Goal: Complete application form: Complete application form

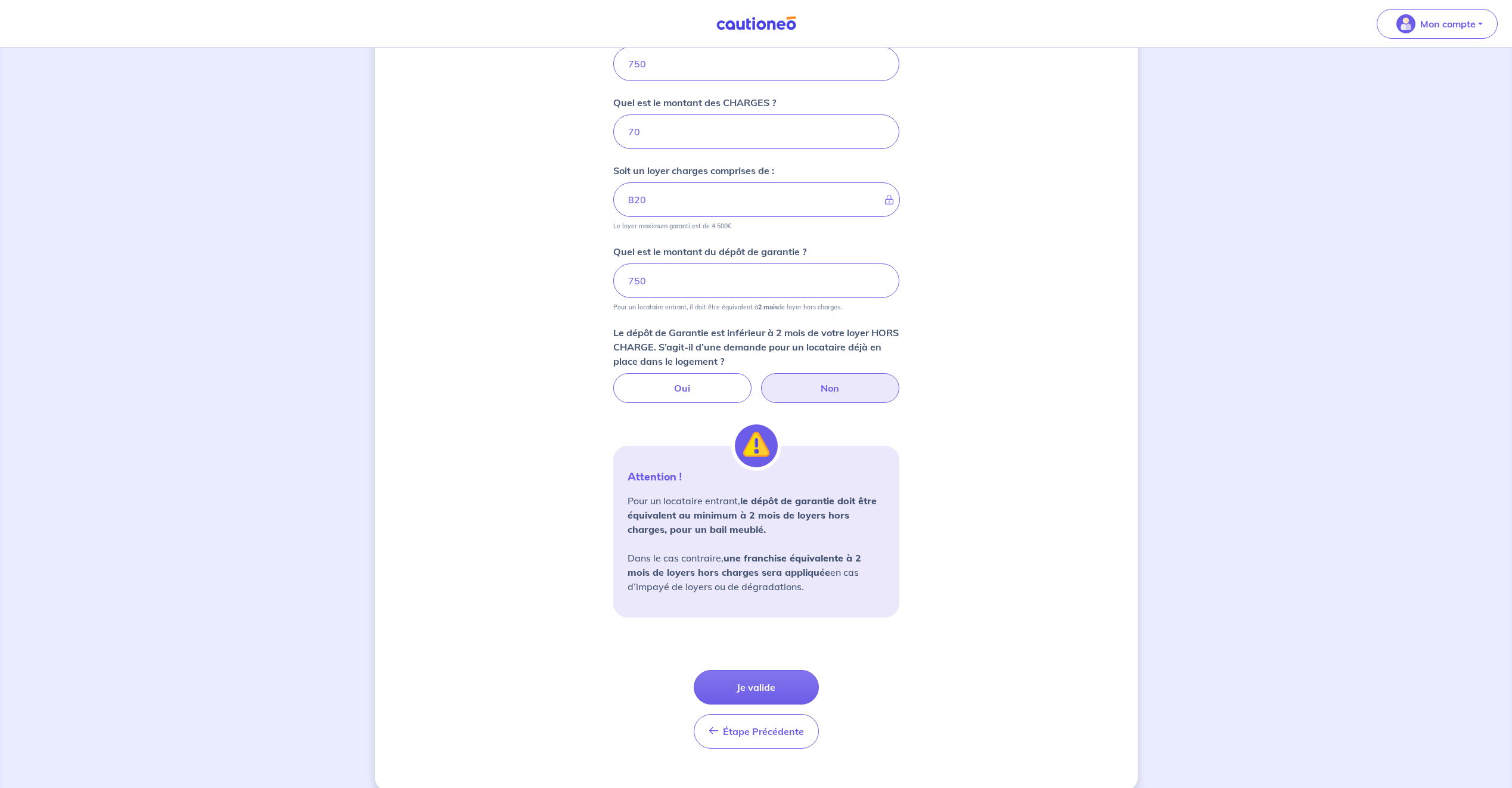
scroll to position [510, 0]
drag, startPoint x: 661, startPoint y: 286, endPoint x: 576, endPoint y: 295, distance: 85.5
click at [576, 295] on div "Dites-nous en plus sur votre bien Où se situe votre bien en location ? [STREET_…" at bounding box center [756, 171] width 763 height 1240
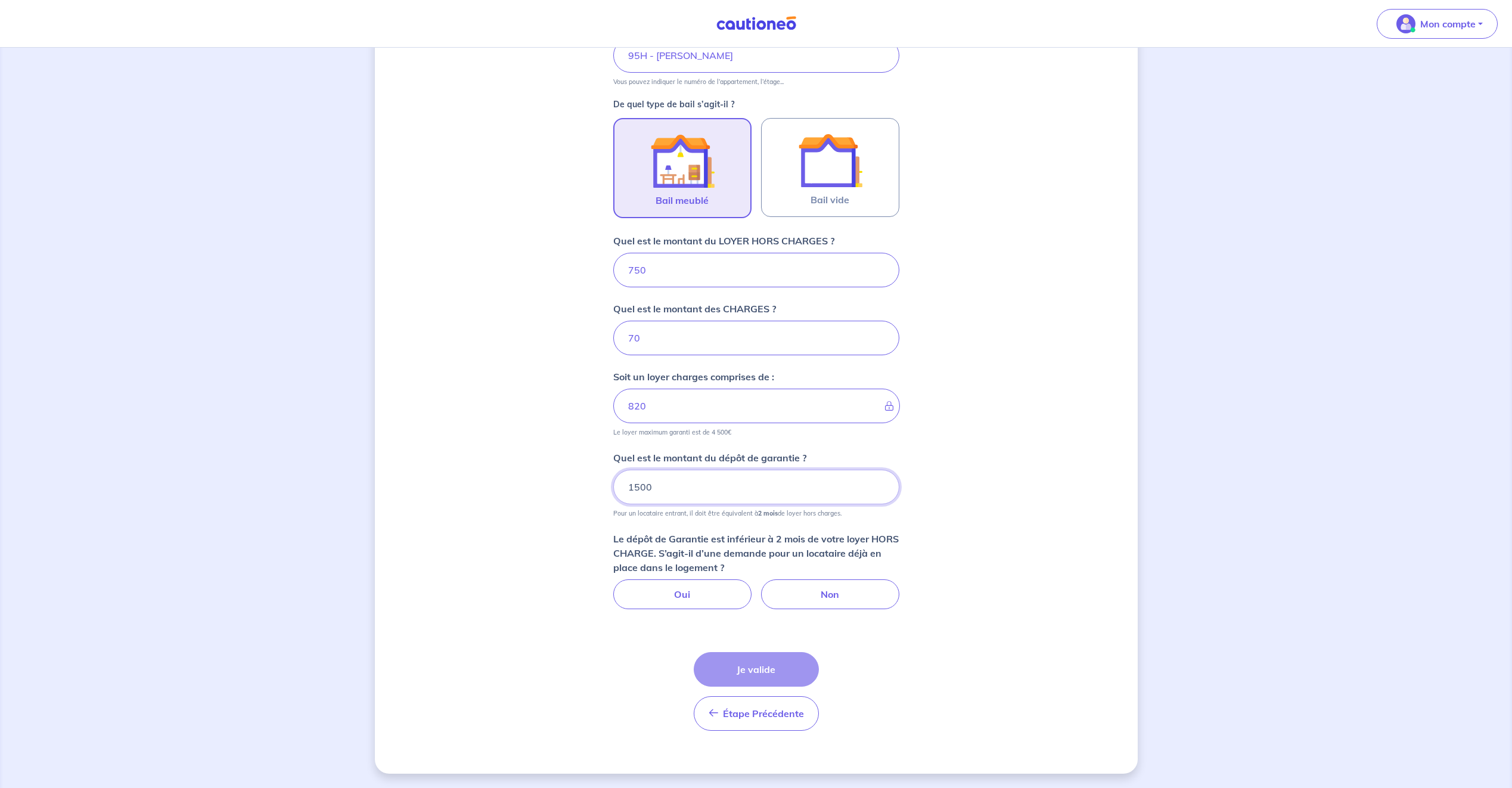
scroll to position [212, 0]
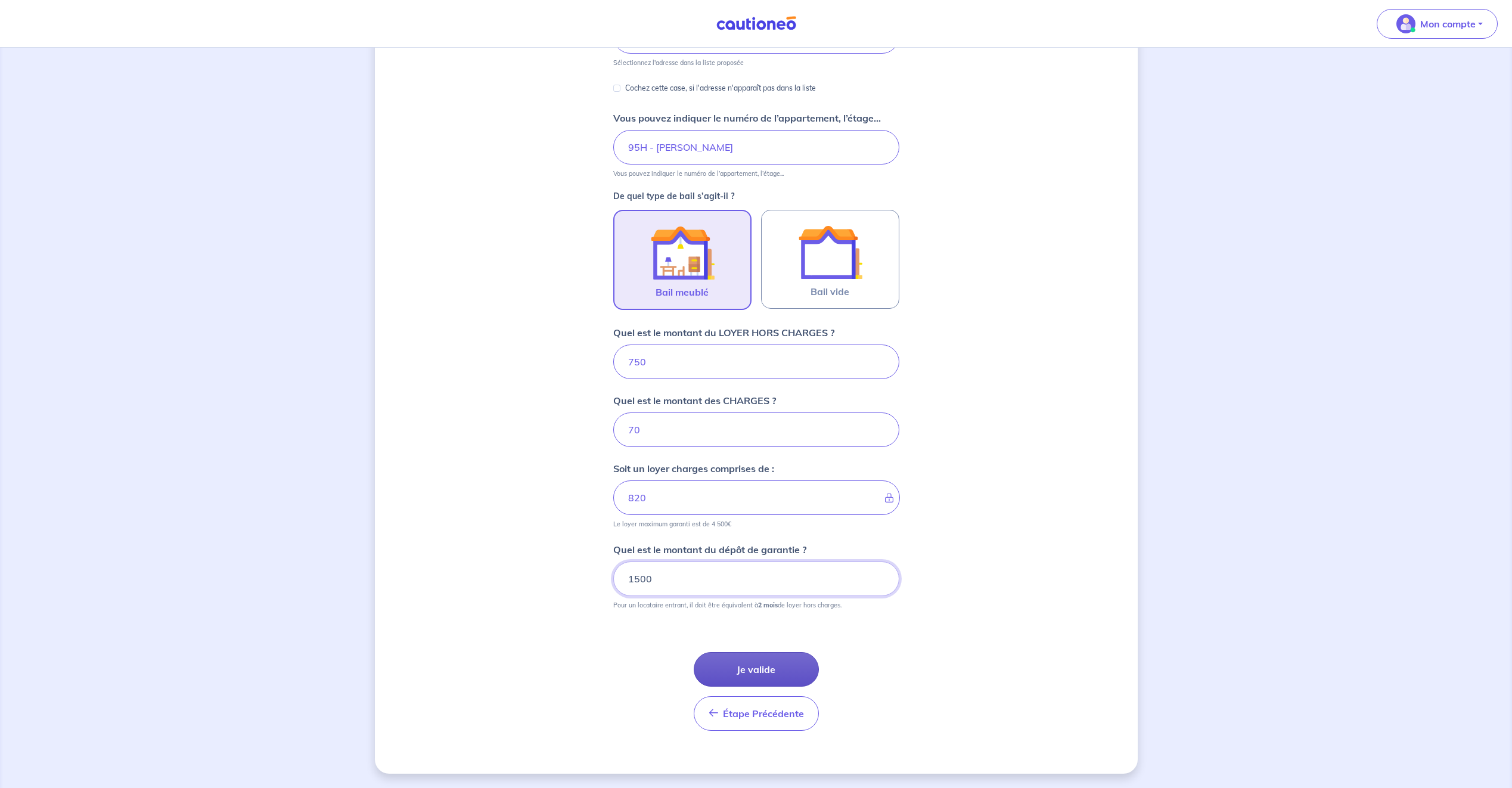
type input "1500"
click at [753, 666] on button "Je valide" at bounding box center [756, 669] width 126 height 34
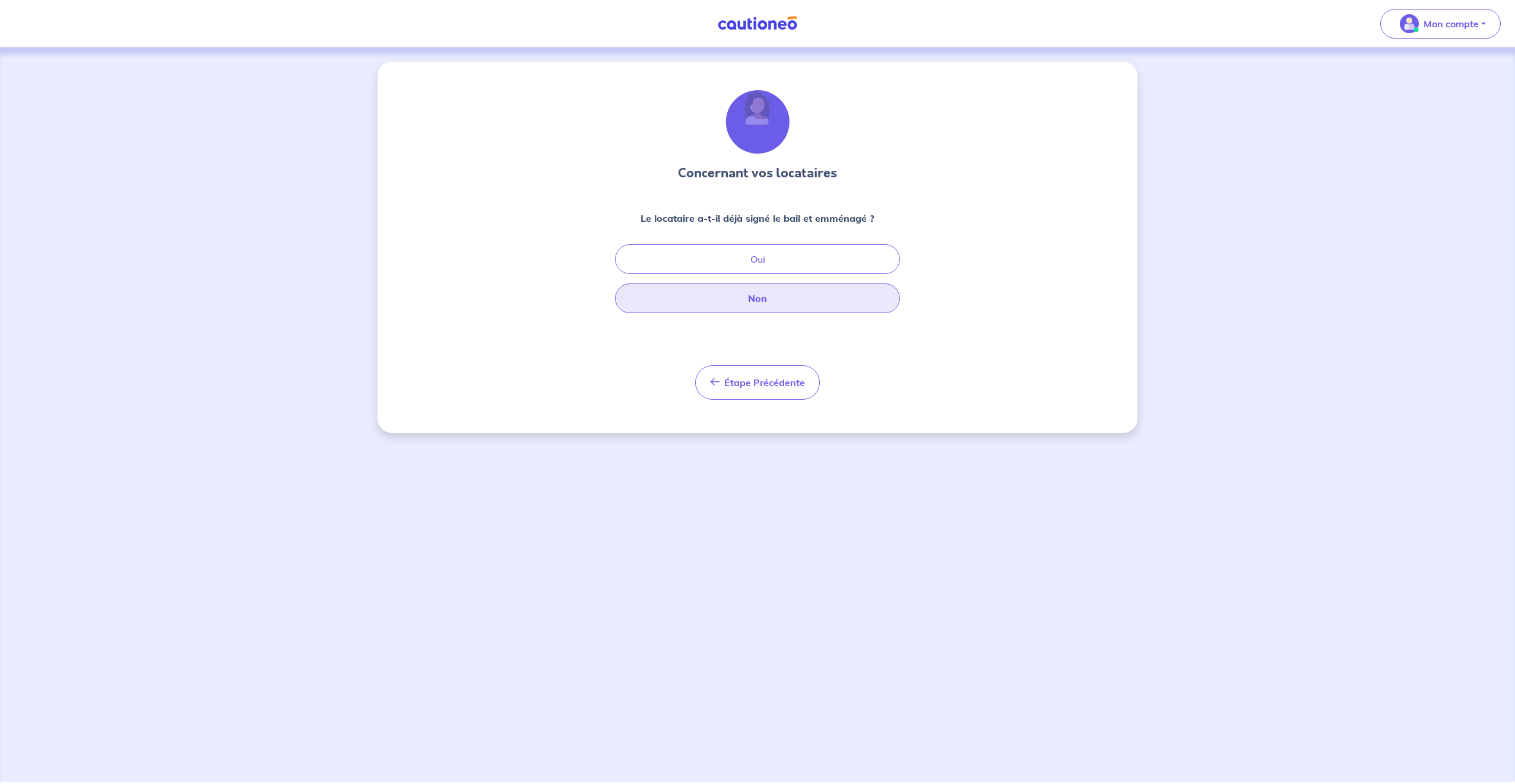
click at [747, 303] on button "Non" at bounding box center [757, 298] width 285 height 30
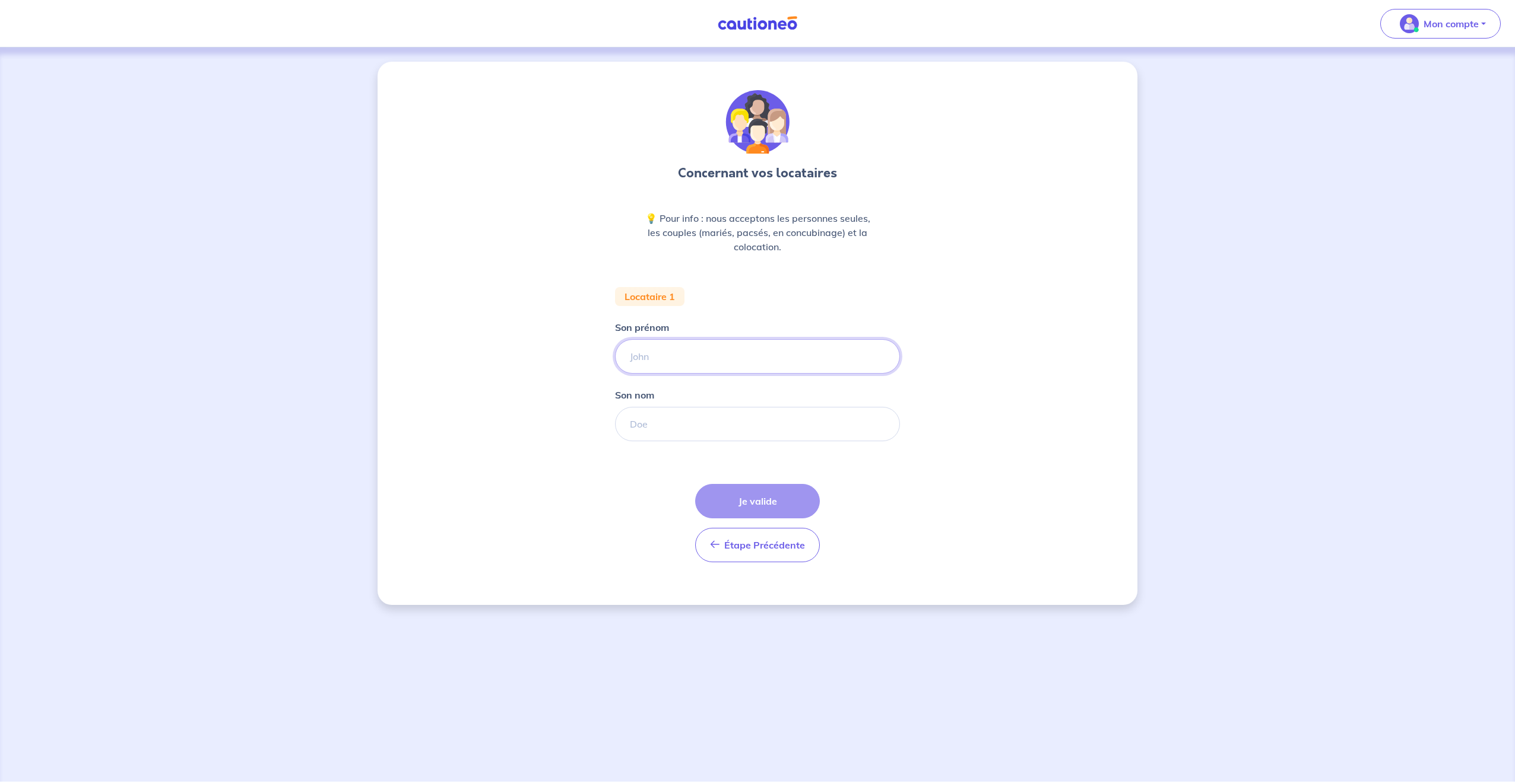
click at [658, 358] on input "Son prénom" at bounding box center [757, 356] width 285 height 34
paste input "[PERSON_NAME]"
drag, startPoint x: 705, startPoint y: 353, endPoint x: 661, endPoint y: 357, distance: 44.2
click at [661, 357] on input "[PERSON_NAME]" at bounding box center [757, 356] width 285 height 34
type input "[PERSON_NAME]"
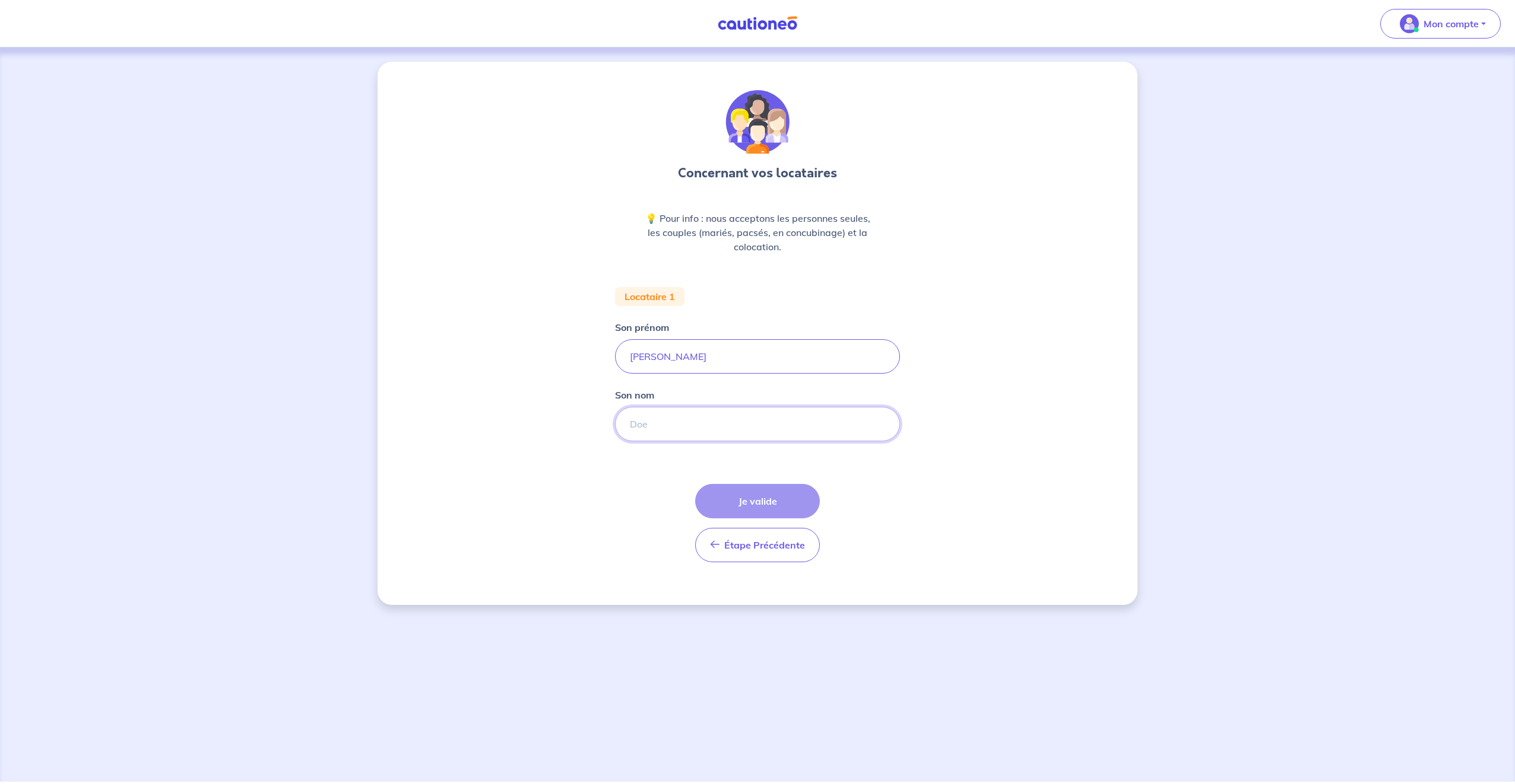
click at [649, 420] on input "Son nom" at bounding box center [757, 424] width 285 height 34
paste input "WALLET"
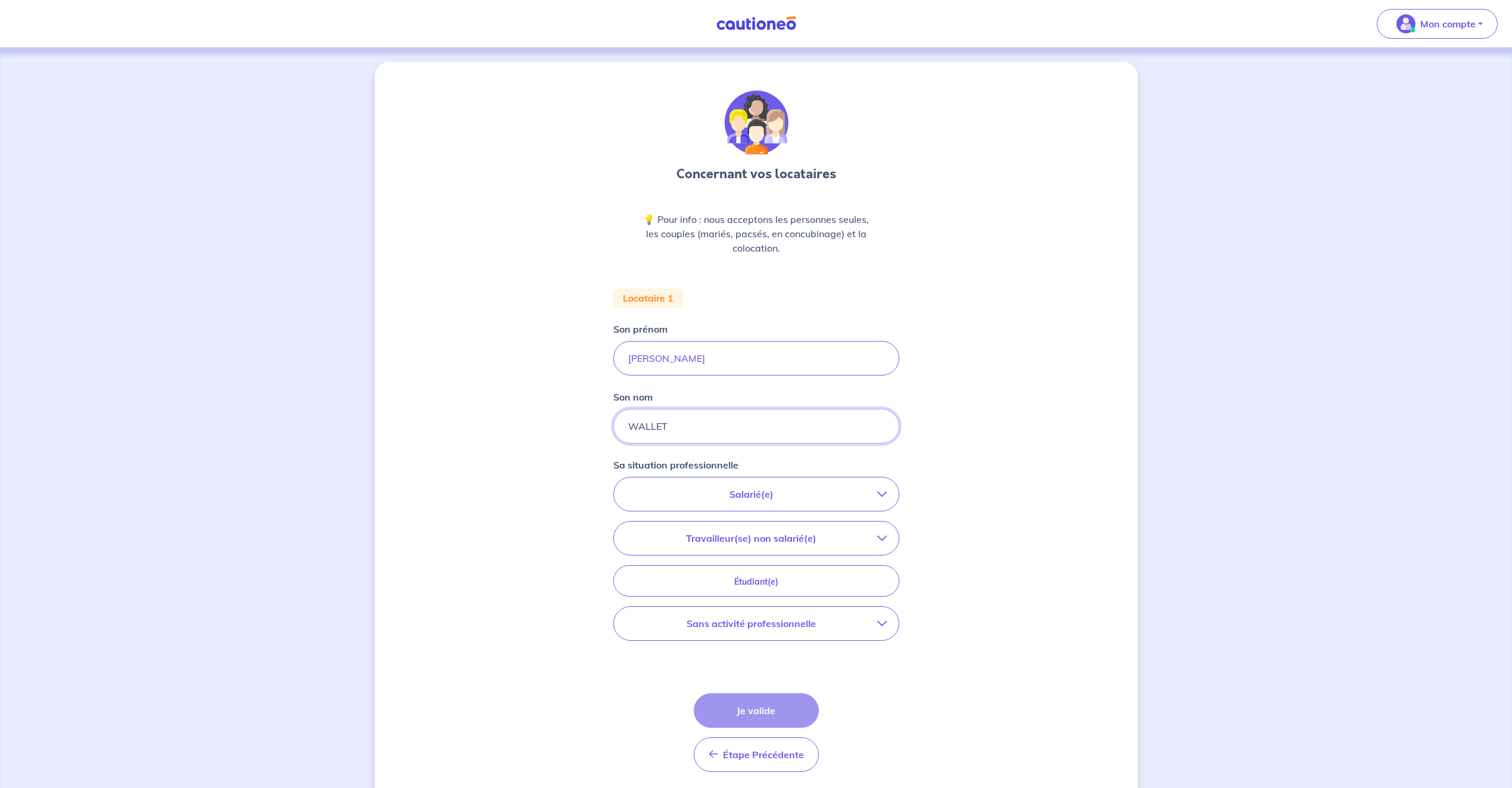
type input "WALLET"
click at [783, 498] on p "Salarié(e)" at bounding box center [752, 494] width 251 height 15
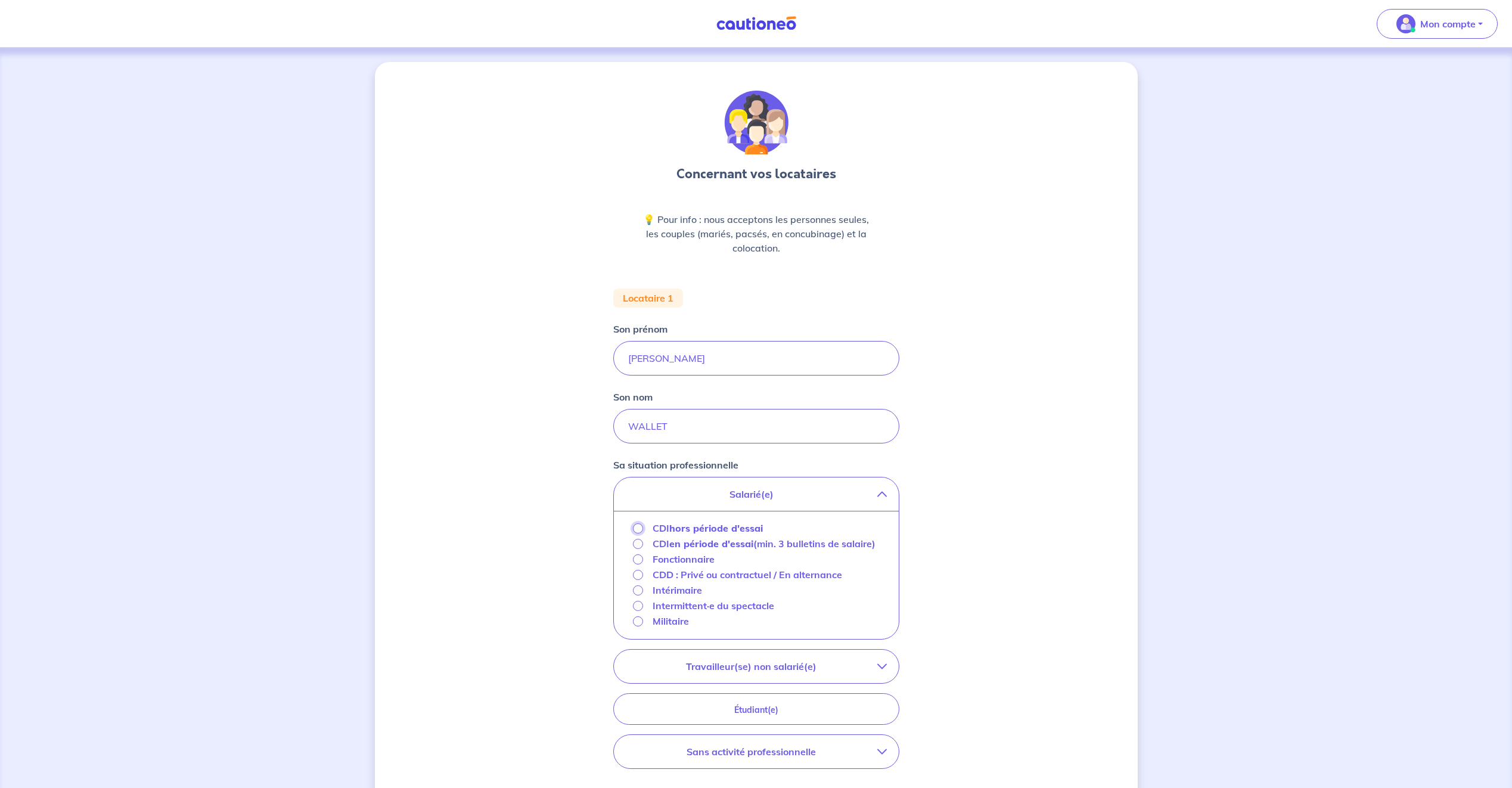
click at [638, 530] on input "CDI hors période d'essai" at bounding box center [638, 529] width 10 height 10
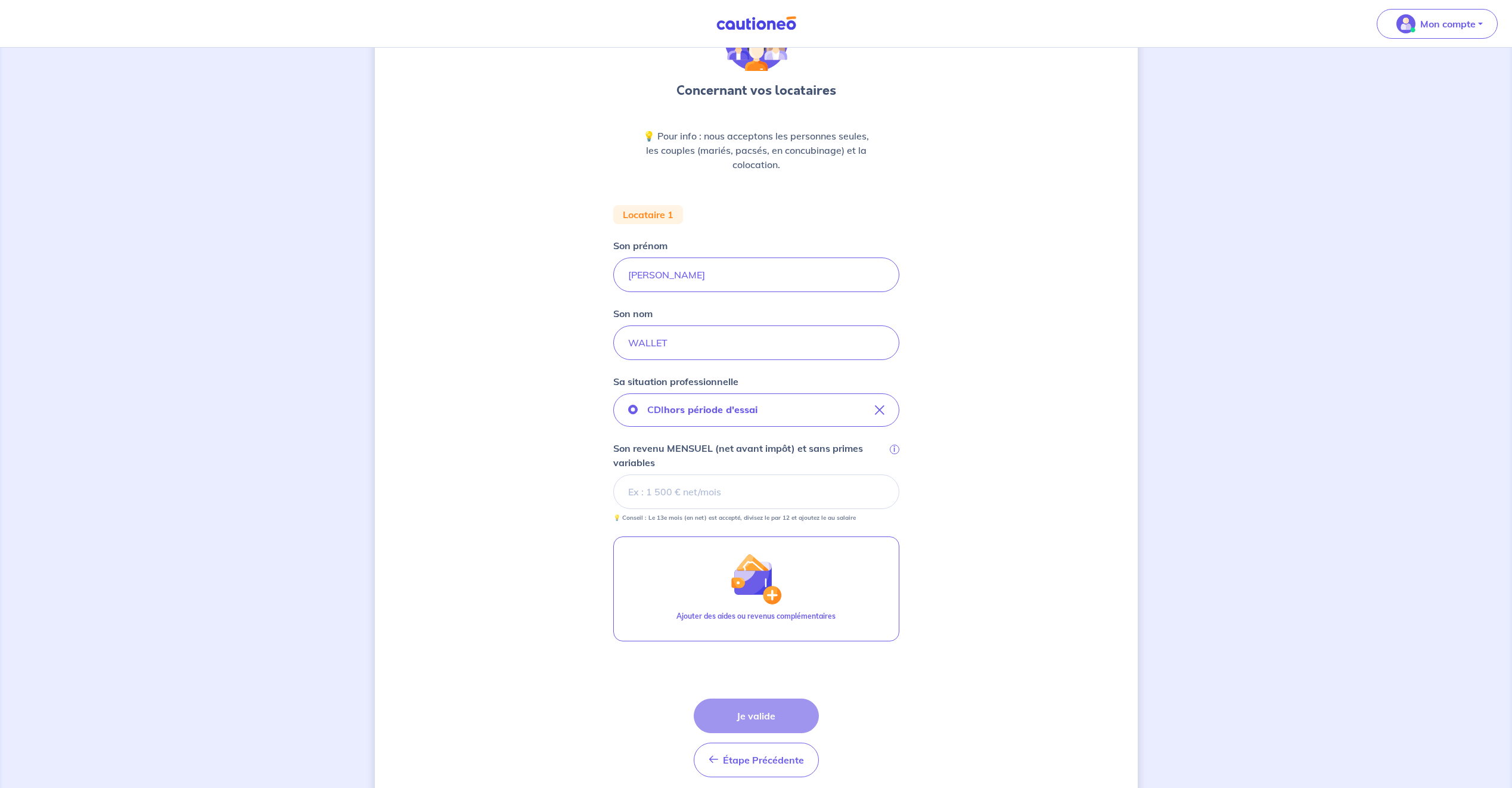
scroll to position [130, 0]
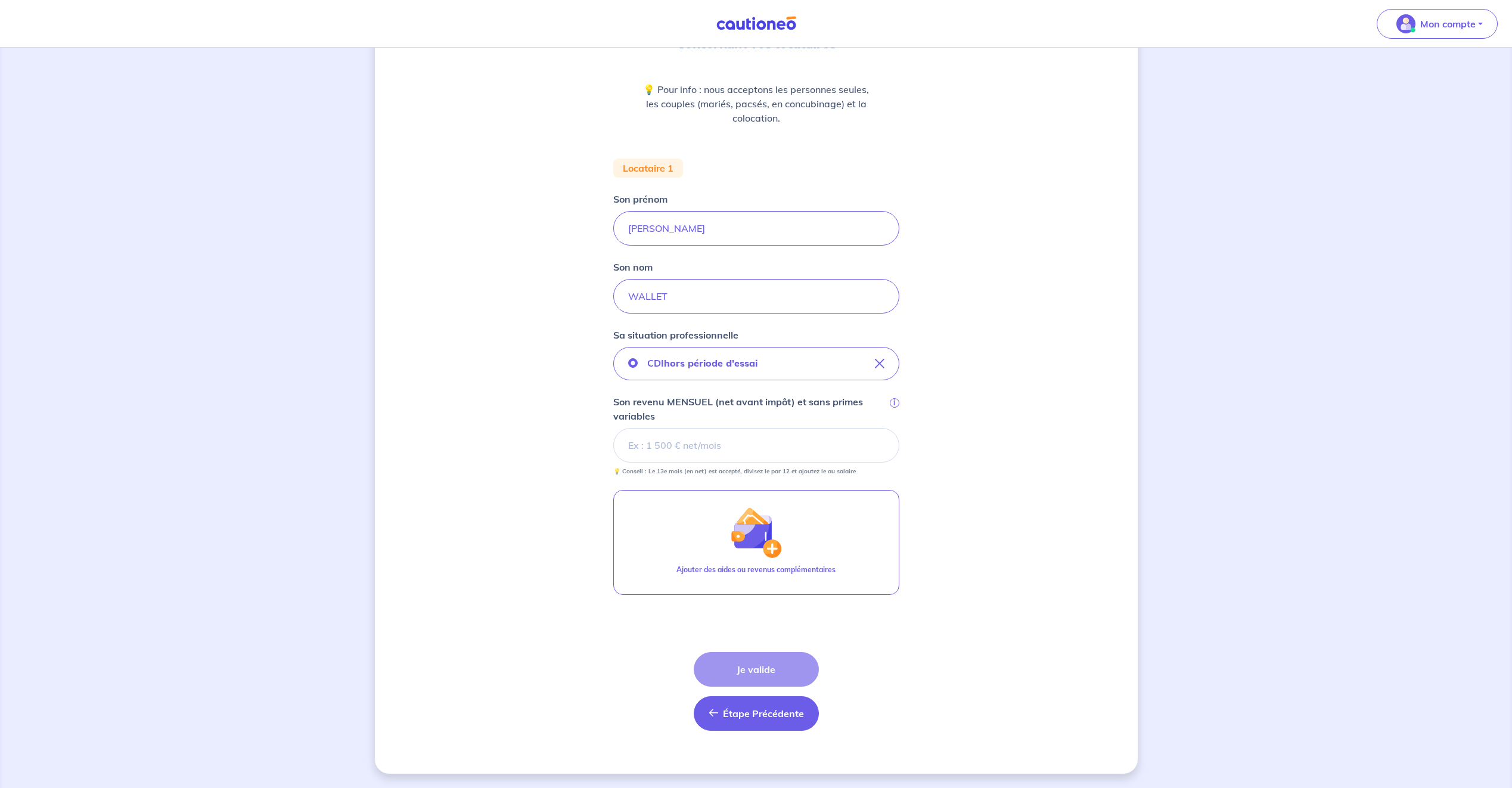
click at [724, 710] on span "Étape Précédente" at bounding box center [763, 714] width 81 height 12
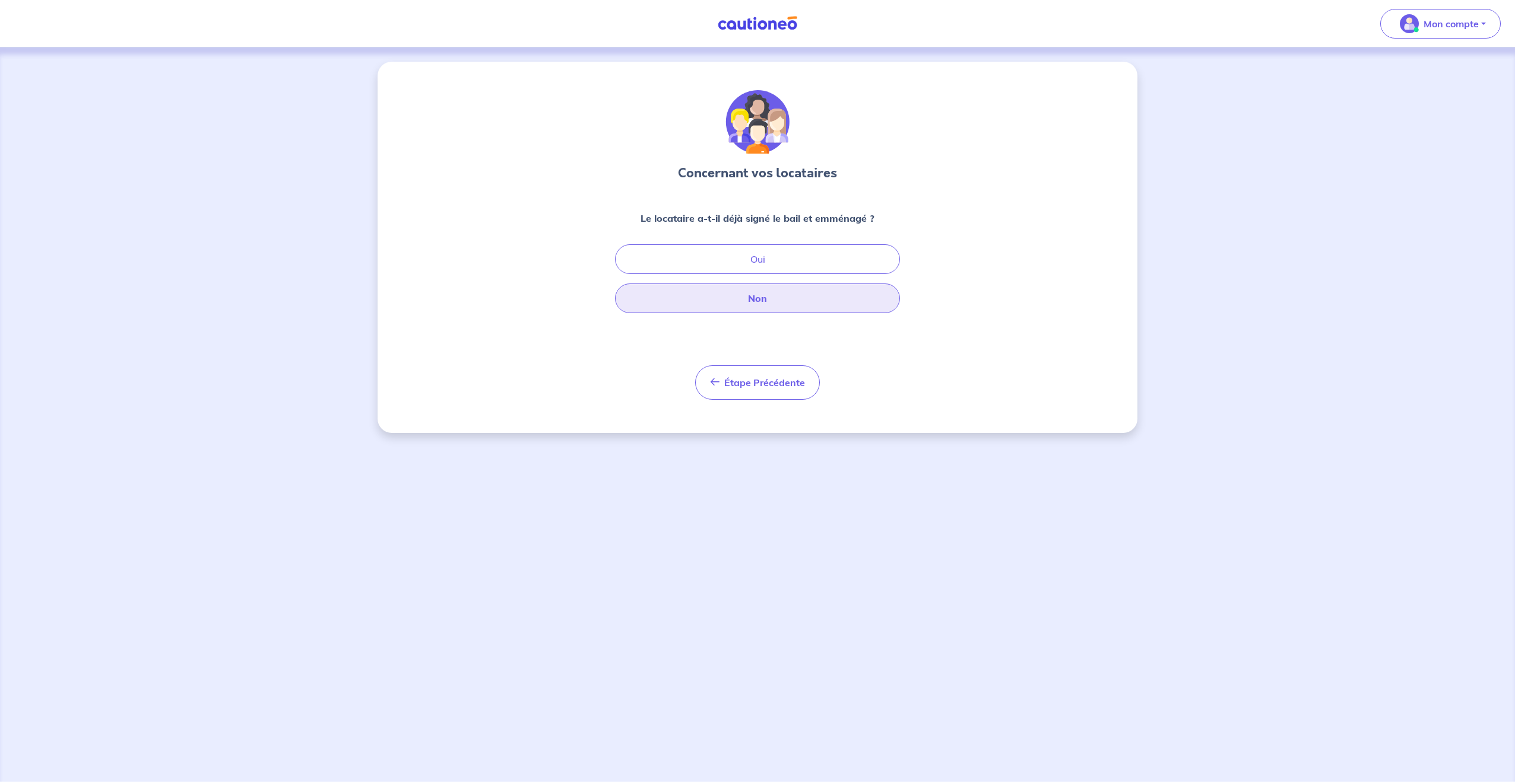
click at [800, 293] on button "Non" at bounding box center [757, 298] width 285 height 30
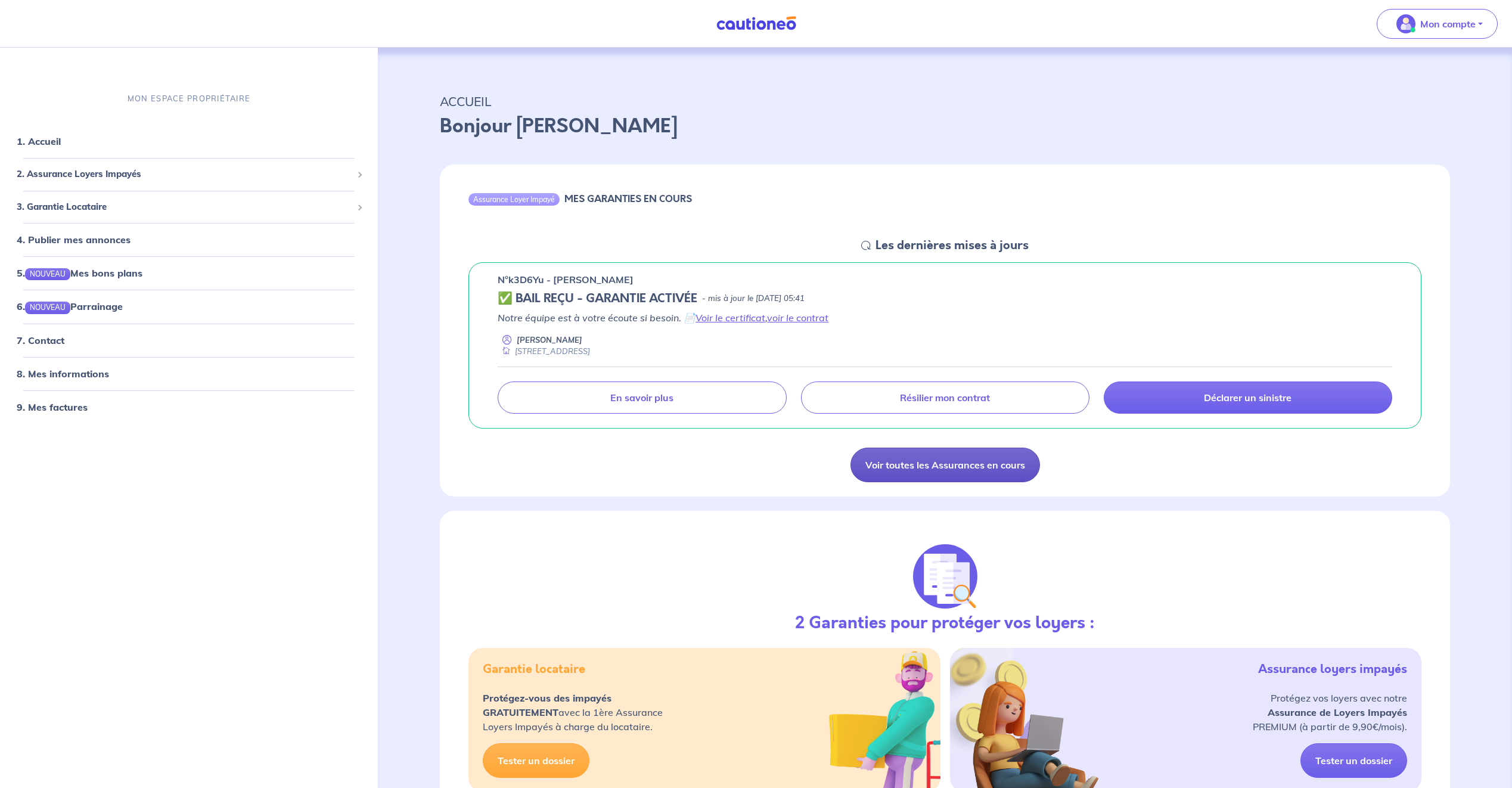
click at [952, 465] on link "Voir toutes les Assurances en cours" at bounding box center [946, 465] width 190 height 34
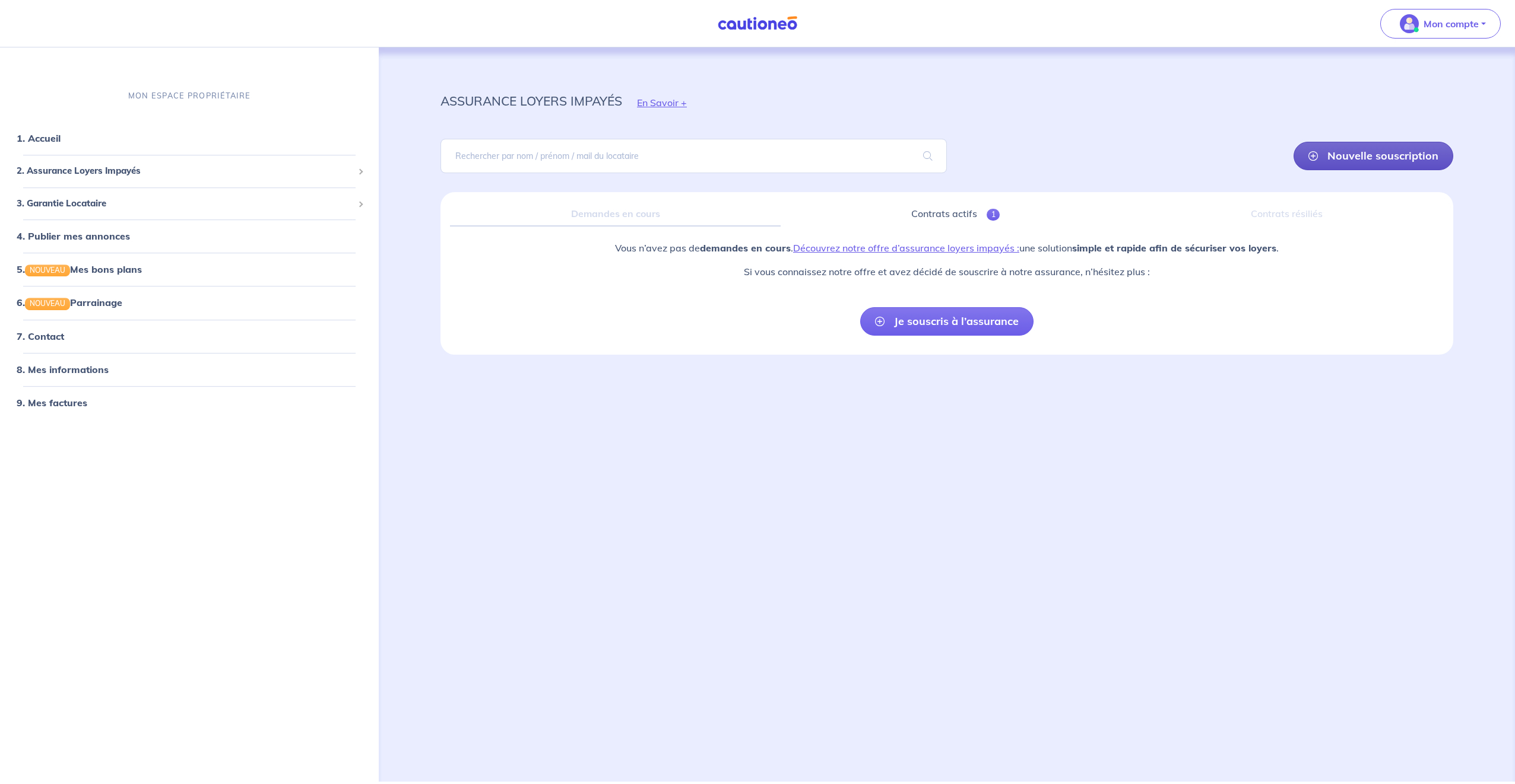
click at [1321, 156] on link "Nouvelle souscription" at bounding box center [1373, 156] width 160 height 28
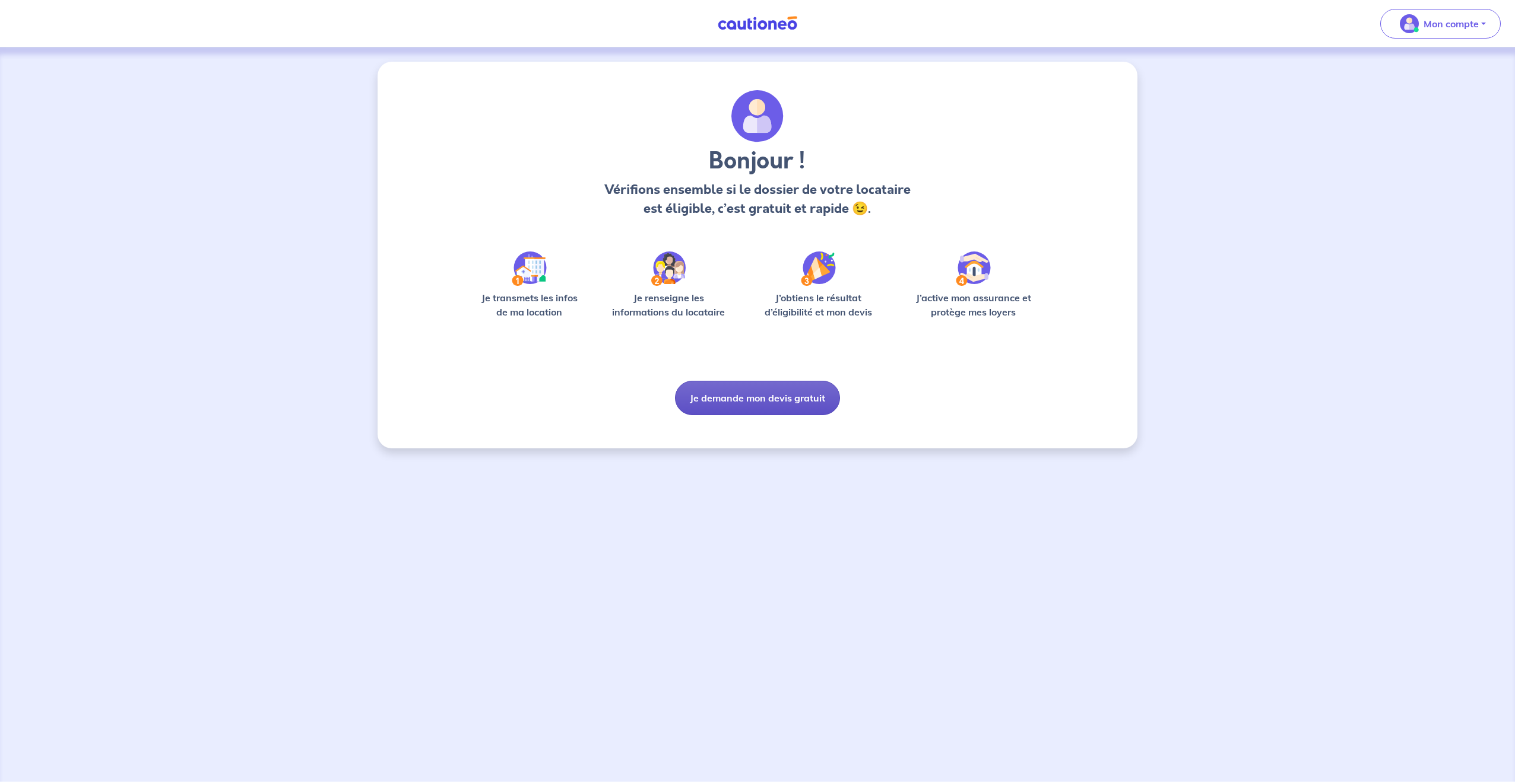
click at [758, 395] on button "Je demande mon devis gratuit" at bounding box center [757, 398] width 165 height 34
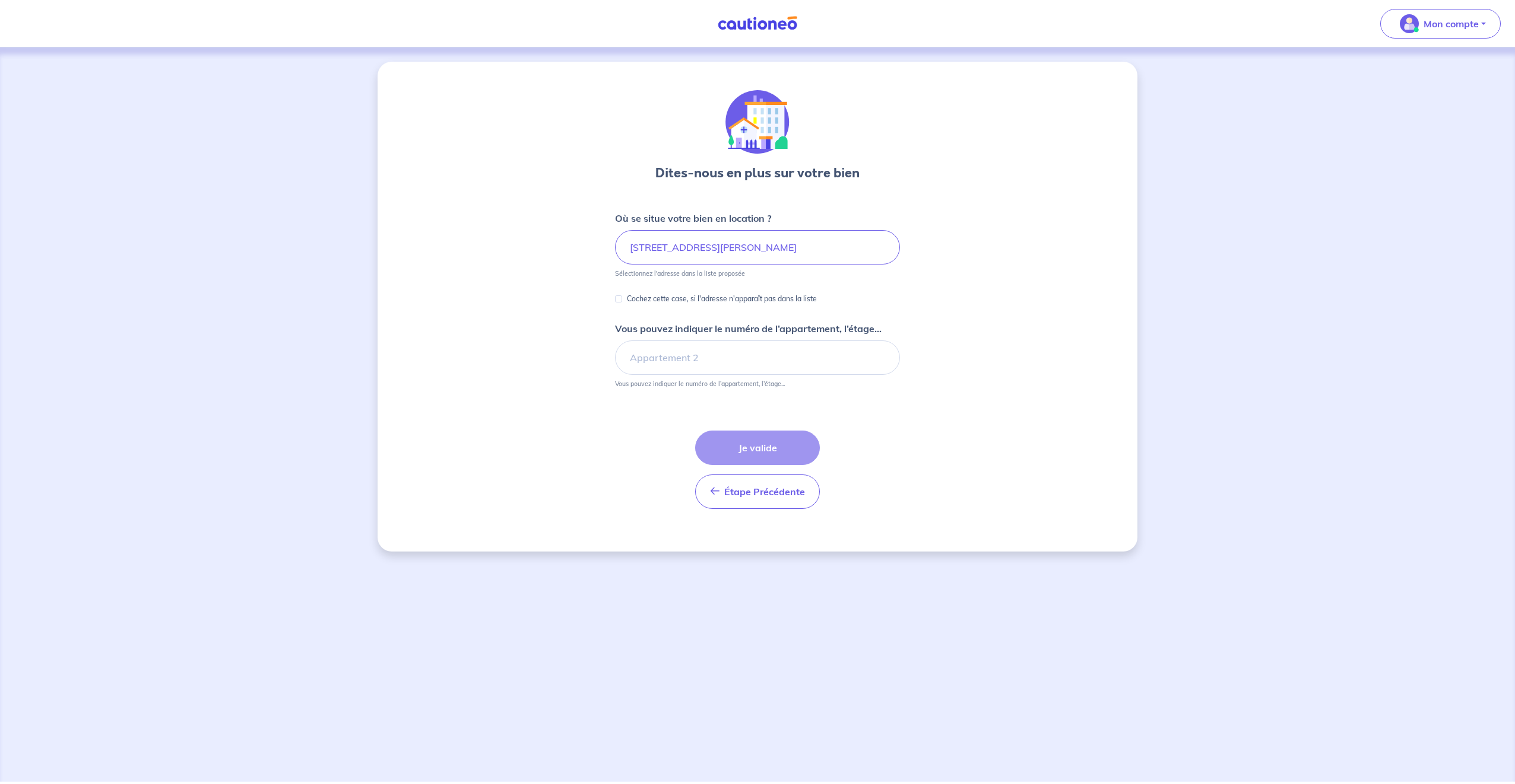
click at [556, 321] on div "Dites-nous en plus sur votre bien Où se situe votre bien en location ? 46, Rue …" at bounding box center [757, 307] width 760 height 490
click at [756, 252] on input "46, Rue Lucien Jardel" at bounding box center [757, 247] width 285 height 34
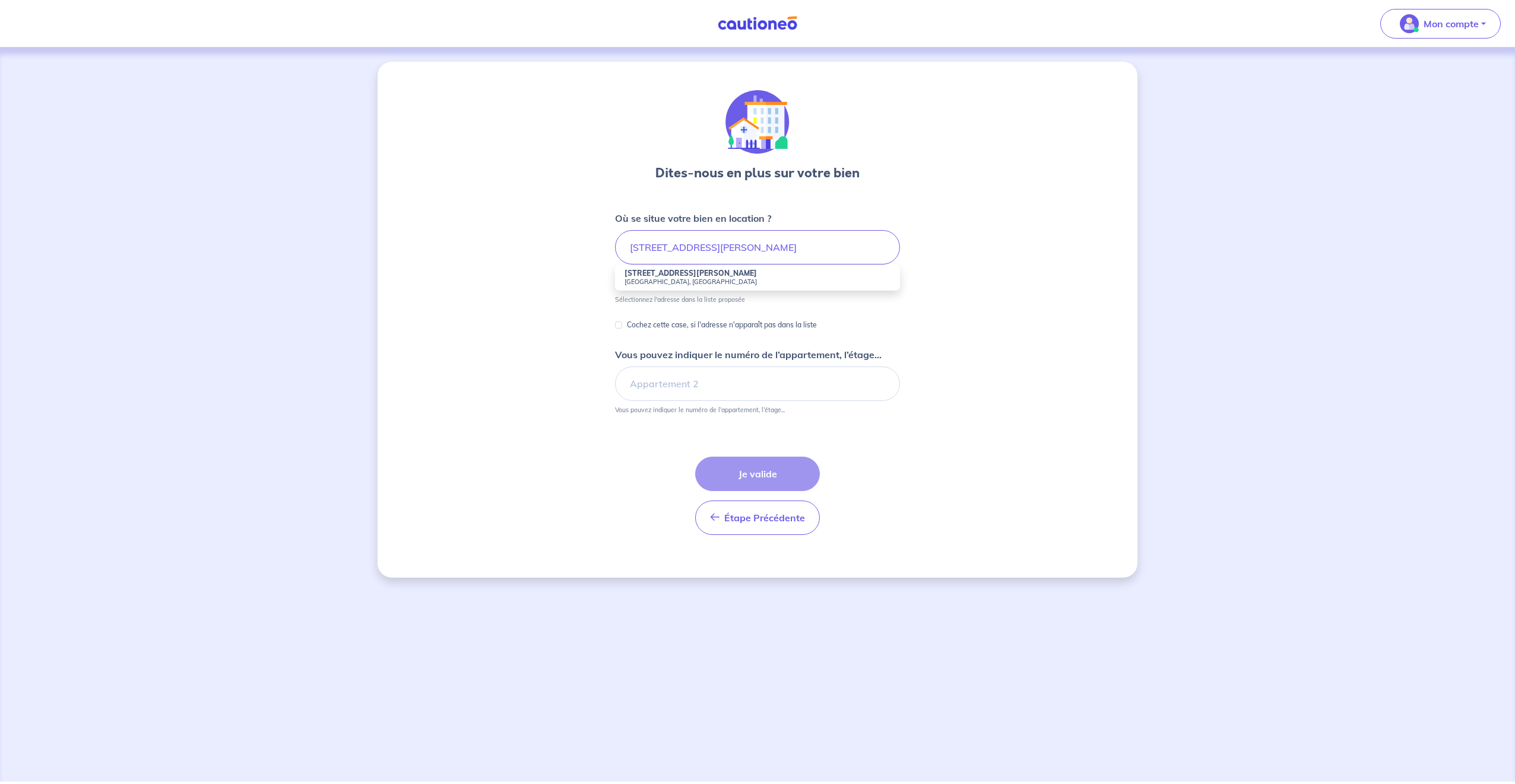
click at [686, 280] on small "Blois, France" at bounding box center [757, 282] width 266 height 9
type input "46 Rue Lucien Jardel, Blois, France"
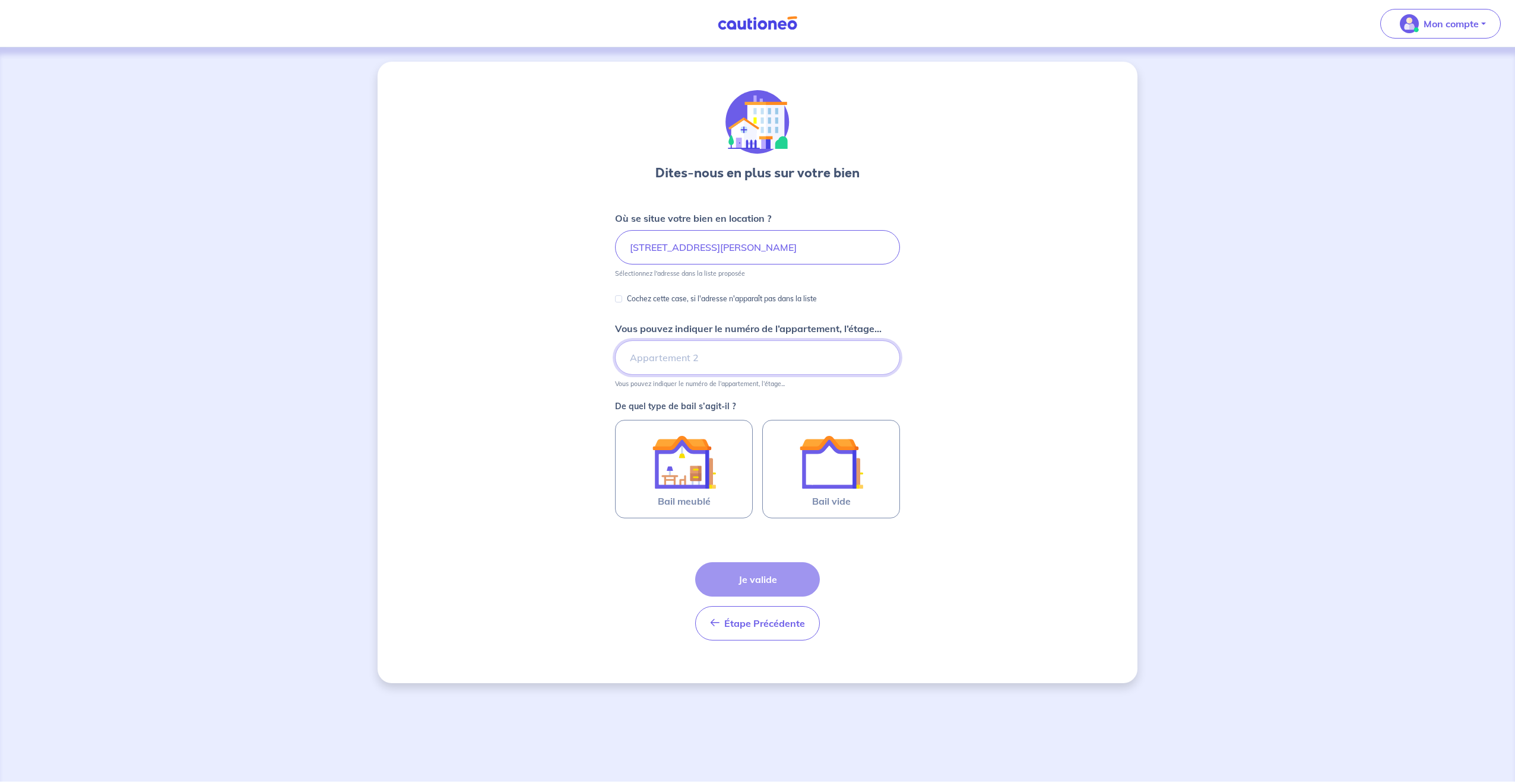
click at [685, 358] on input "Vous pouvez indiquer le numéro de l’appartement, l’étage..." at bounding box center [757, 357] width 285 height 34
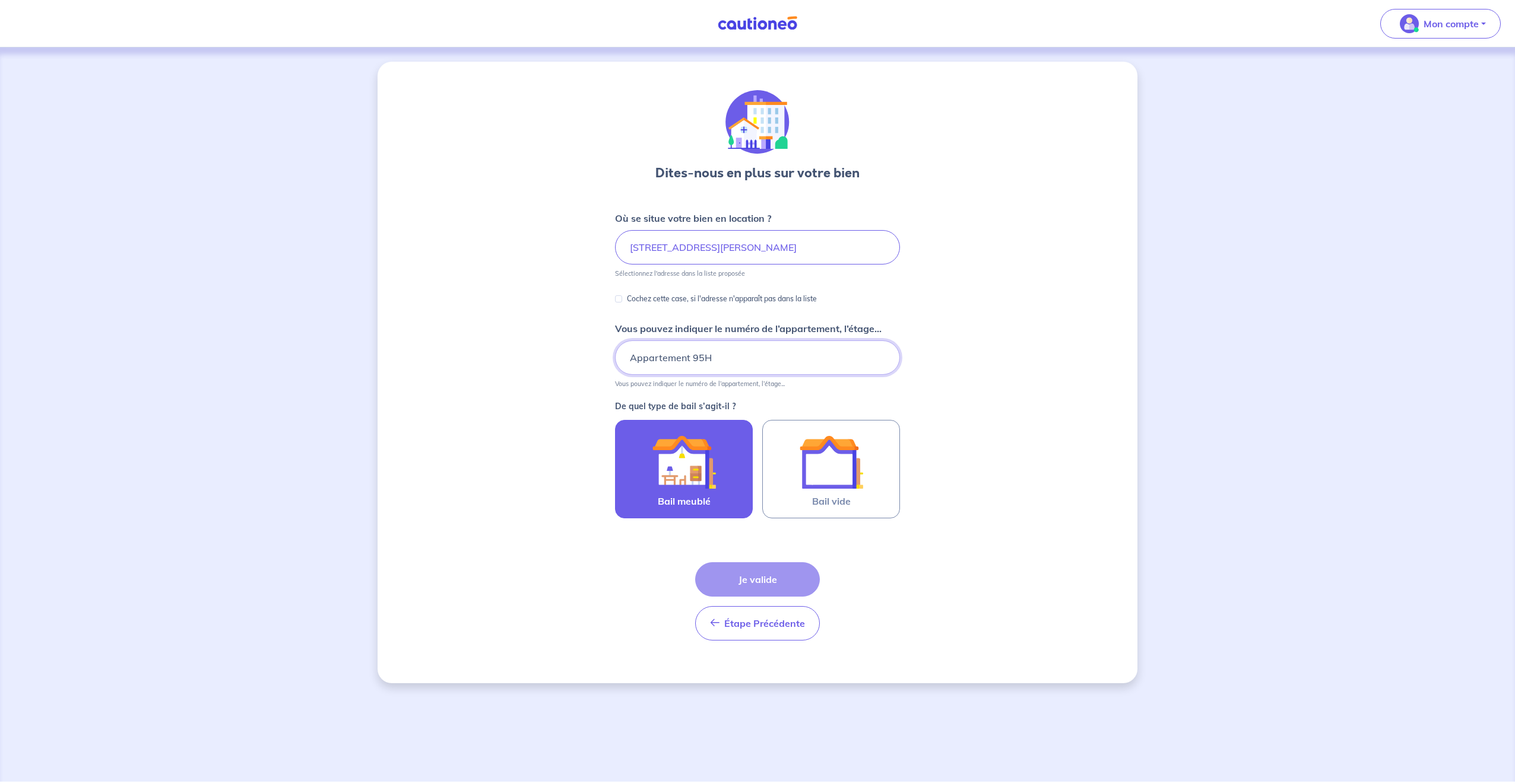
type input "Appartement 95H"
click at [707, 470] on img at bounding box center [683, 462] width 64 height 64
click at [0, 0] on input "Bail meublé" at bounding box center [0, 0] width 0 height 0
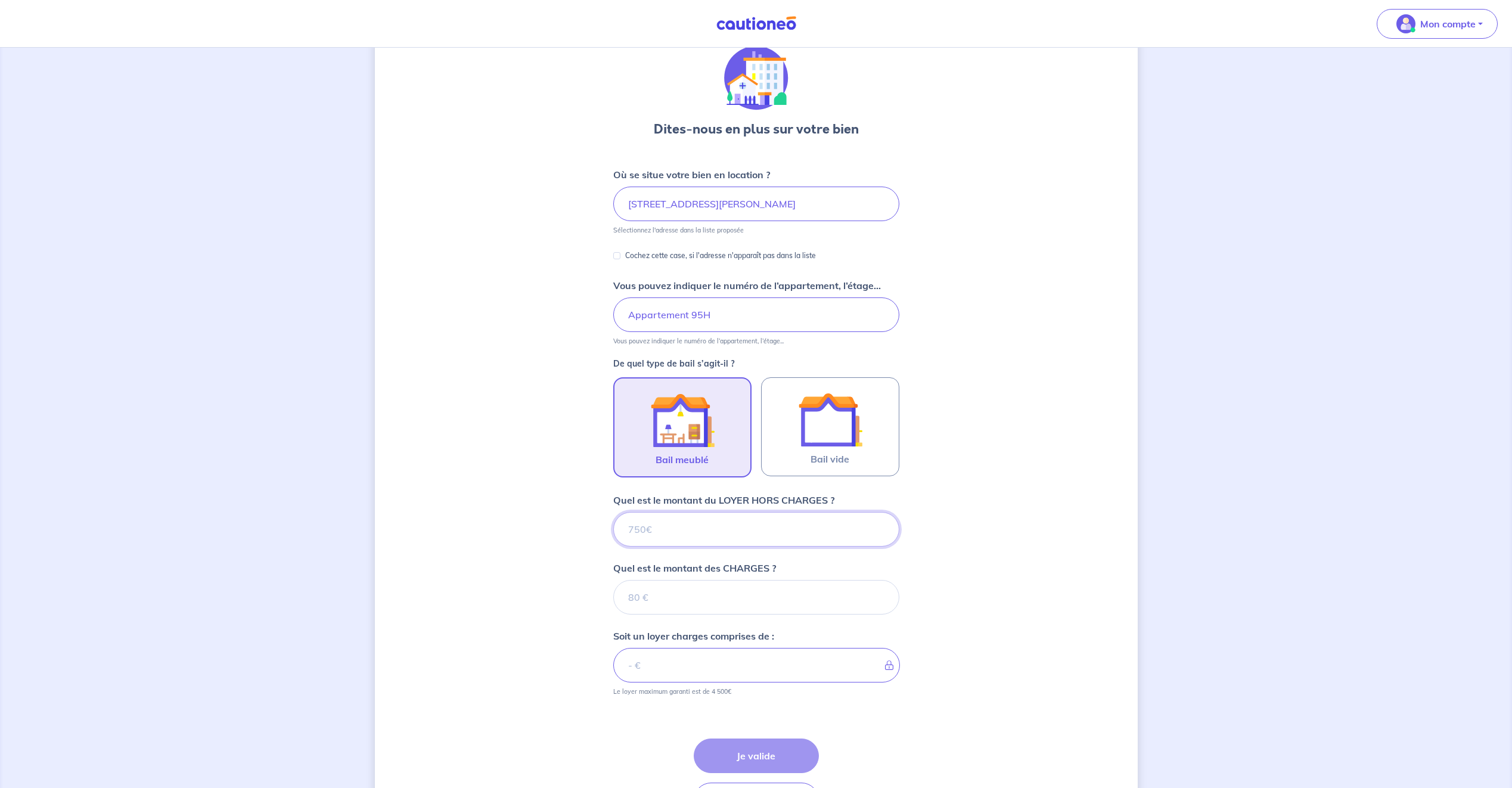
scroll to position [131, 0]
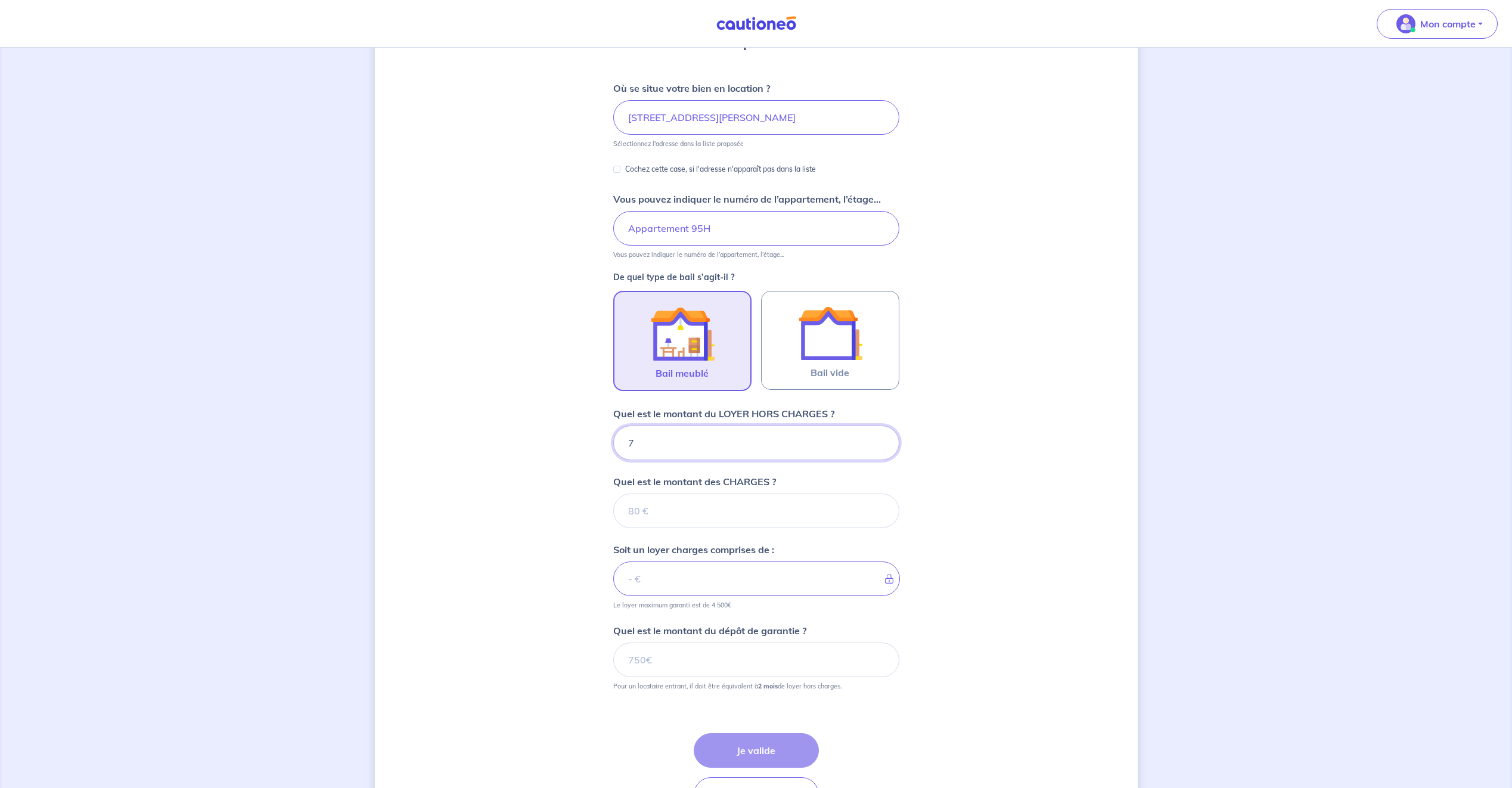
type input "75"
type input "750"
type input "70"
type input "820"
type input "70"
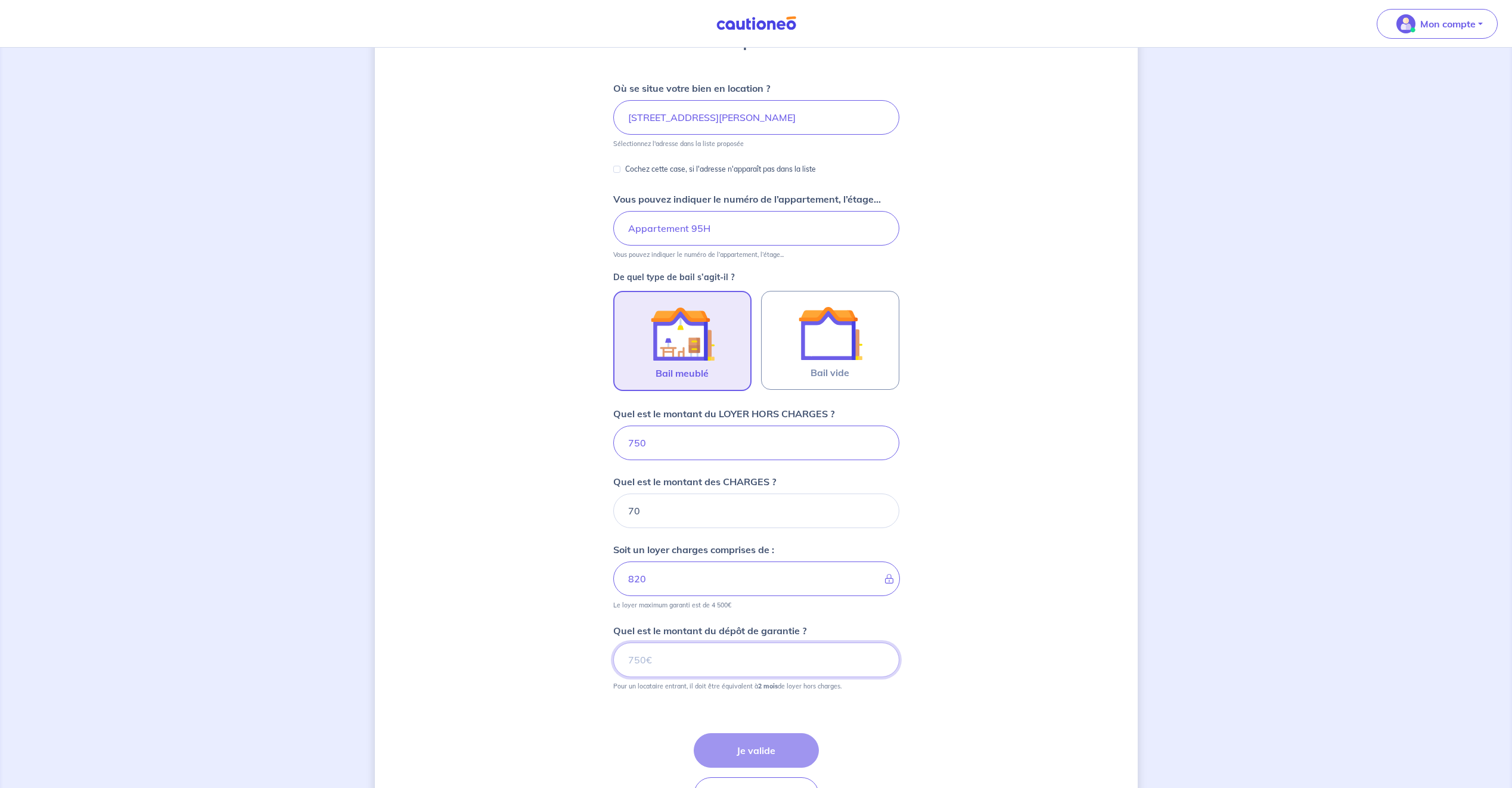
click at [663, 656] on input "Quel est le montant du dépôt de garantie ?" at bounding box center [756, 660] width 286 height 34
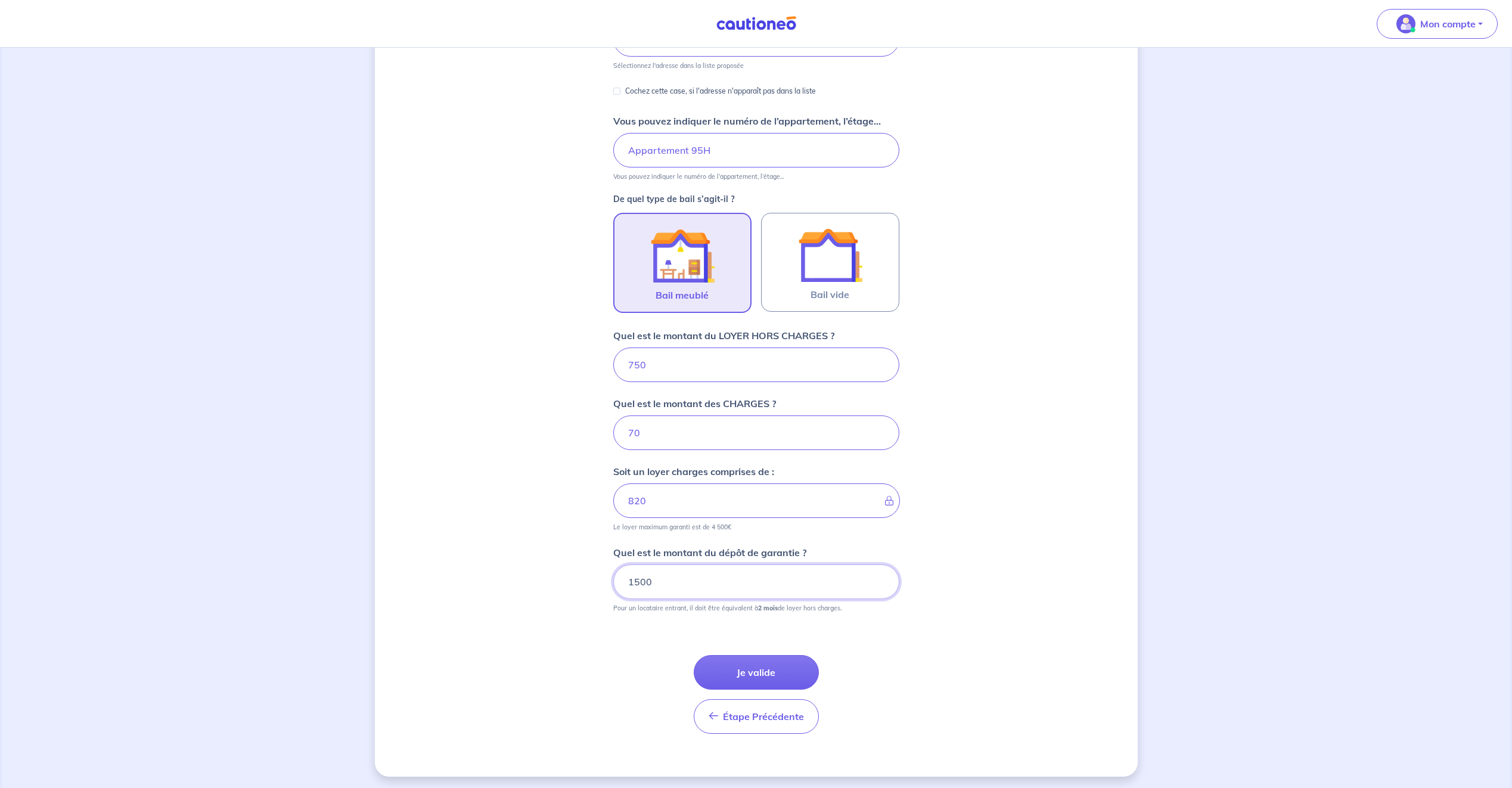
scroll to position [212, 0]
type input "1500"
click at [771, 668] on button "Je valide" at bounding box center [756, 669] width 126 height 34
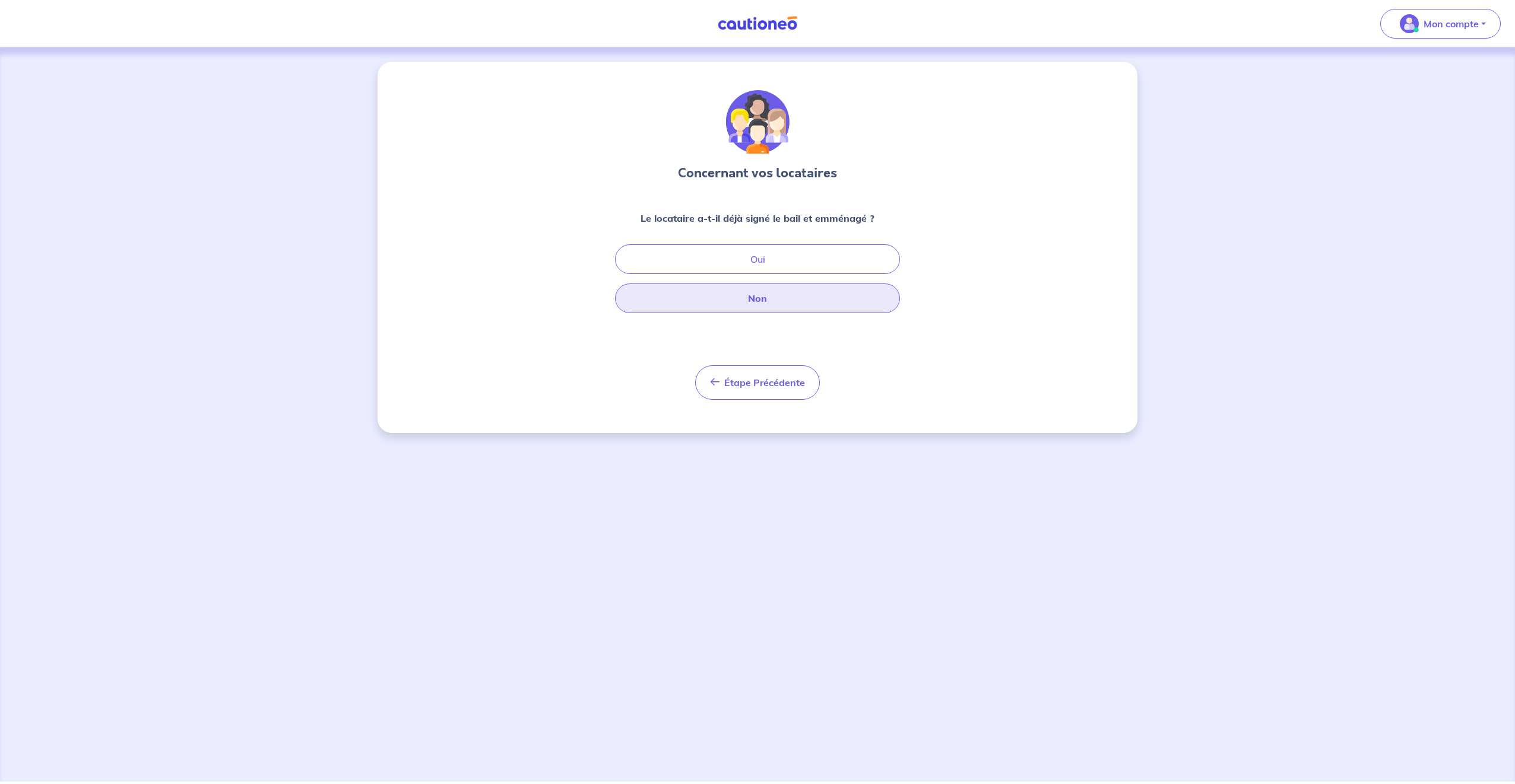
click at [776, 293] on button "Non" at bounding box center [757, 298] width 285 height 30
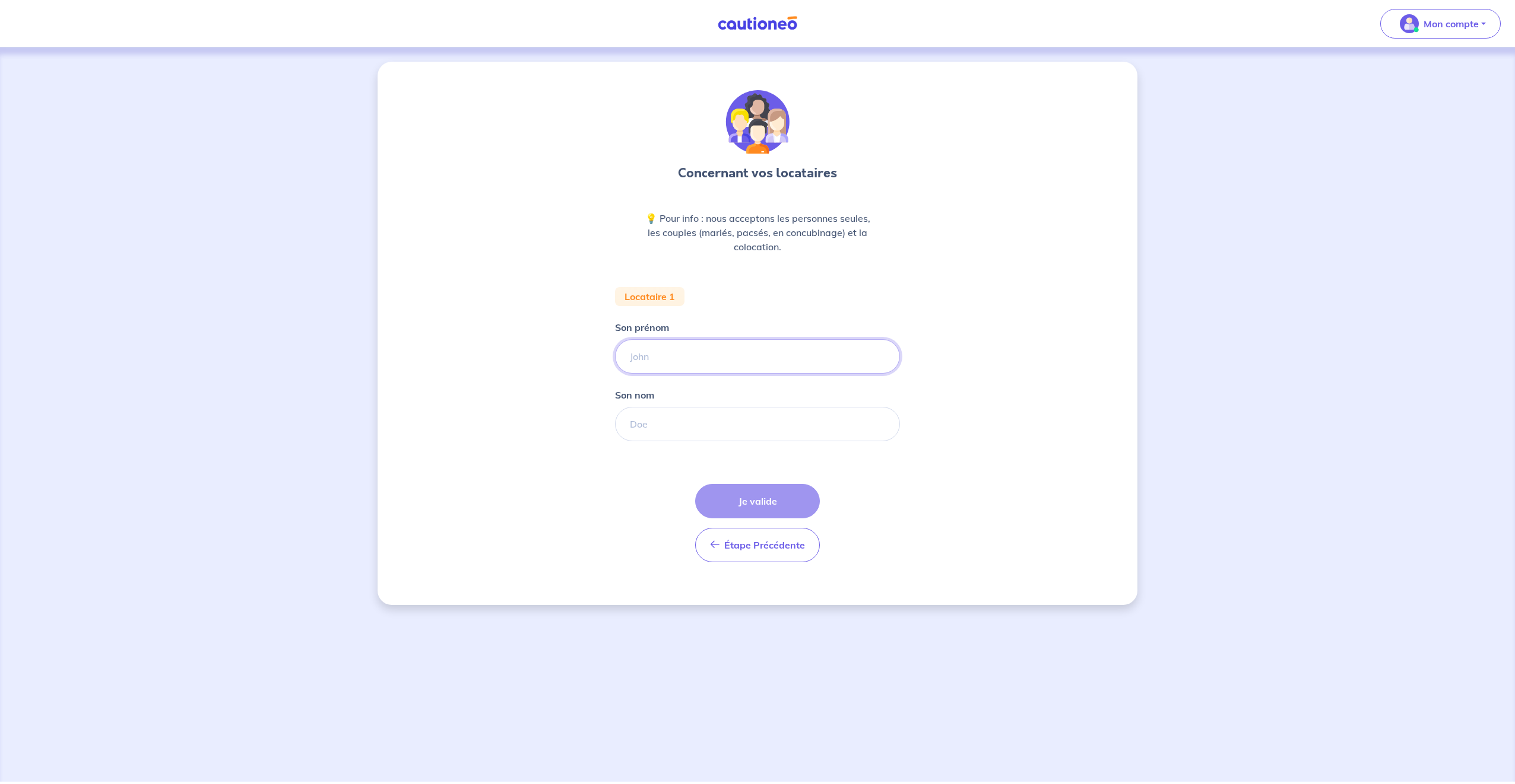
click at [680, 352] on input "Son prénom" at bounding box center [757, 356] width 285 height 34
type input "Emilie"
type input "WALLET"
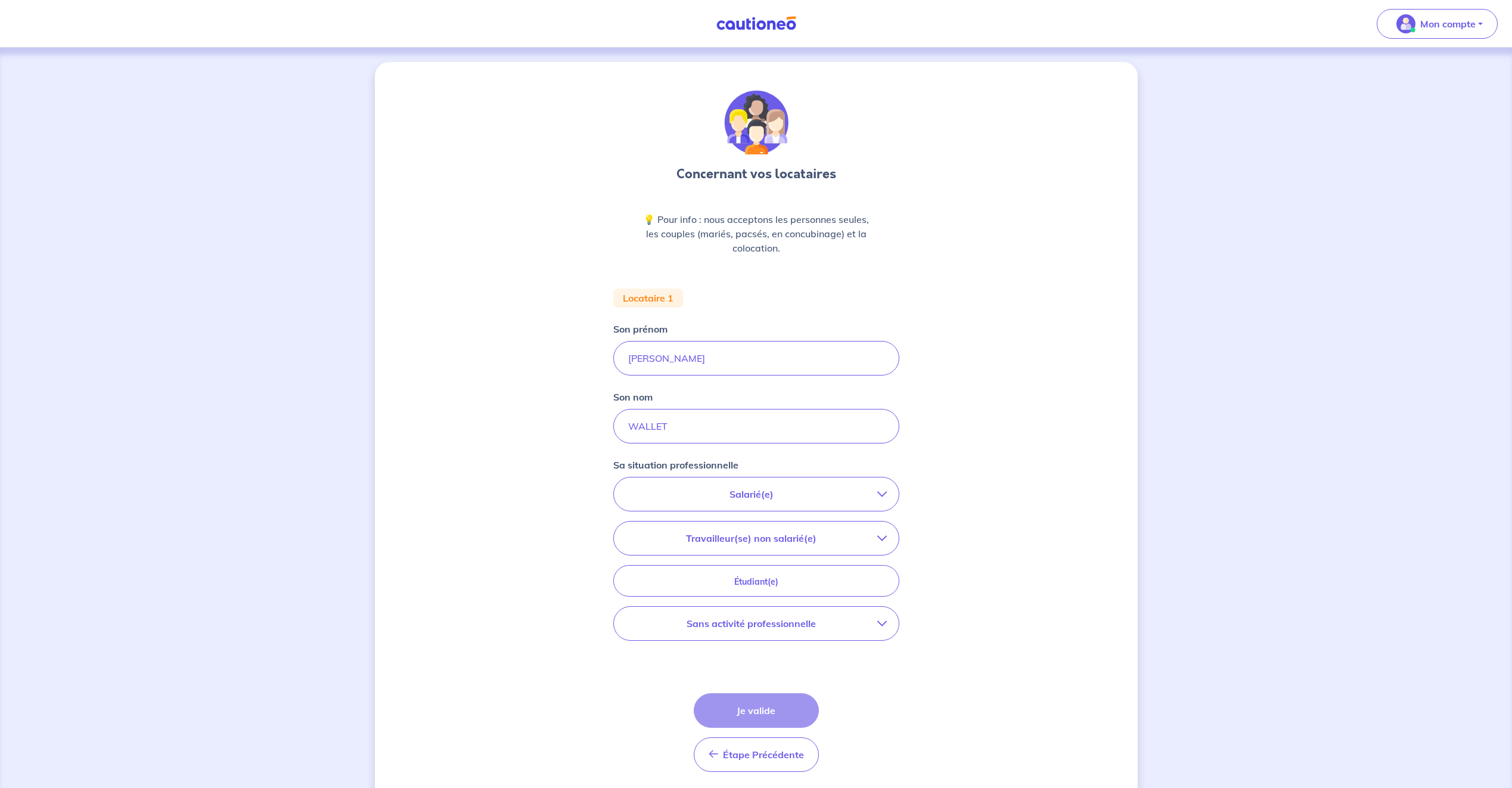
click at [841, 494] on p "Salarié(e)" at bounding box center [752, 494] width 251 height 15
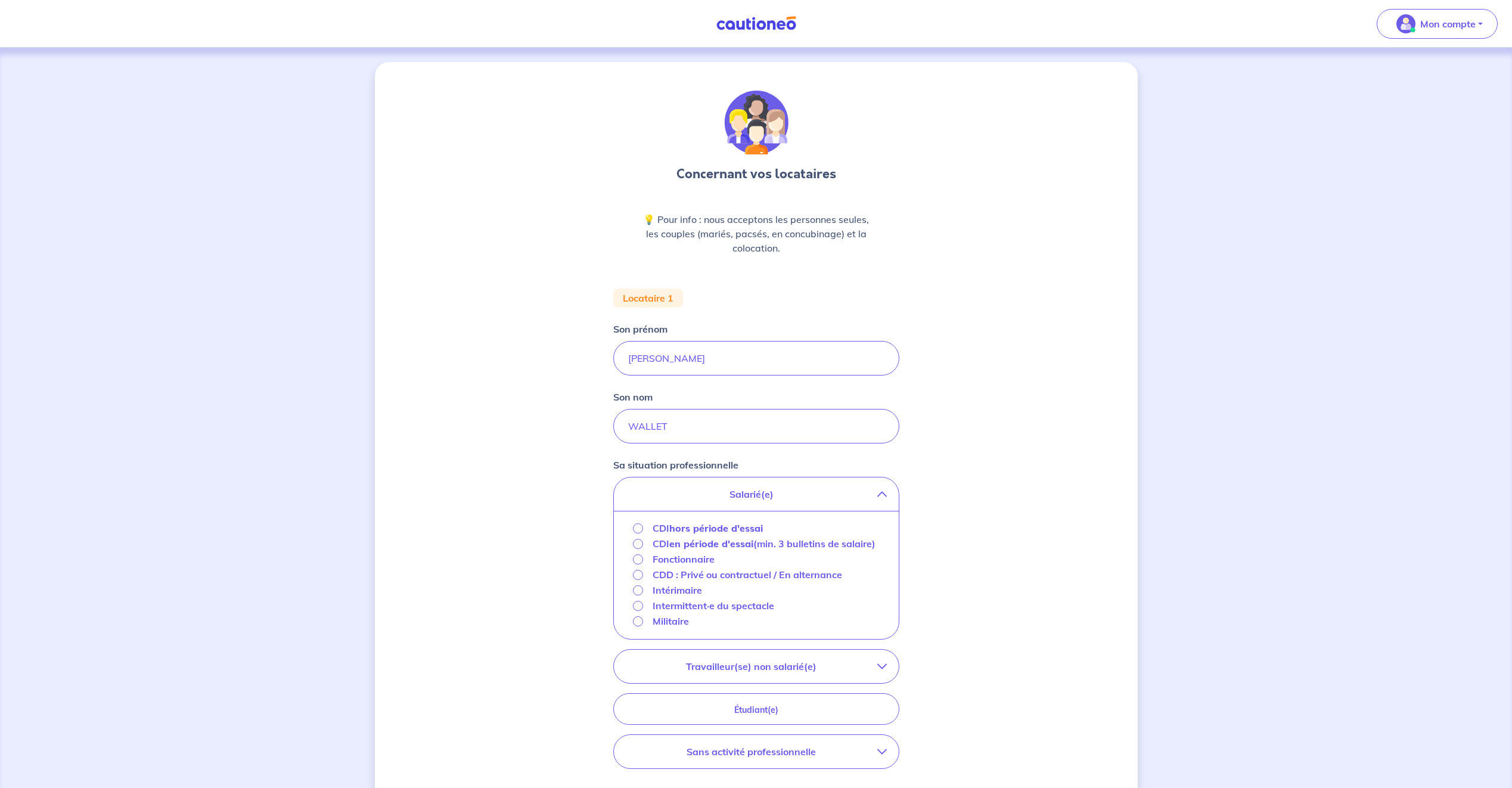
click at [715, 530] on strong "hors période d'essai" at bounding box center [717, 528] width 94 height 12
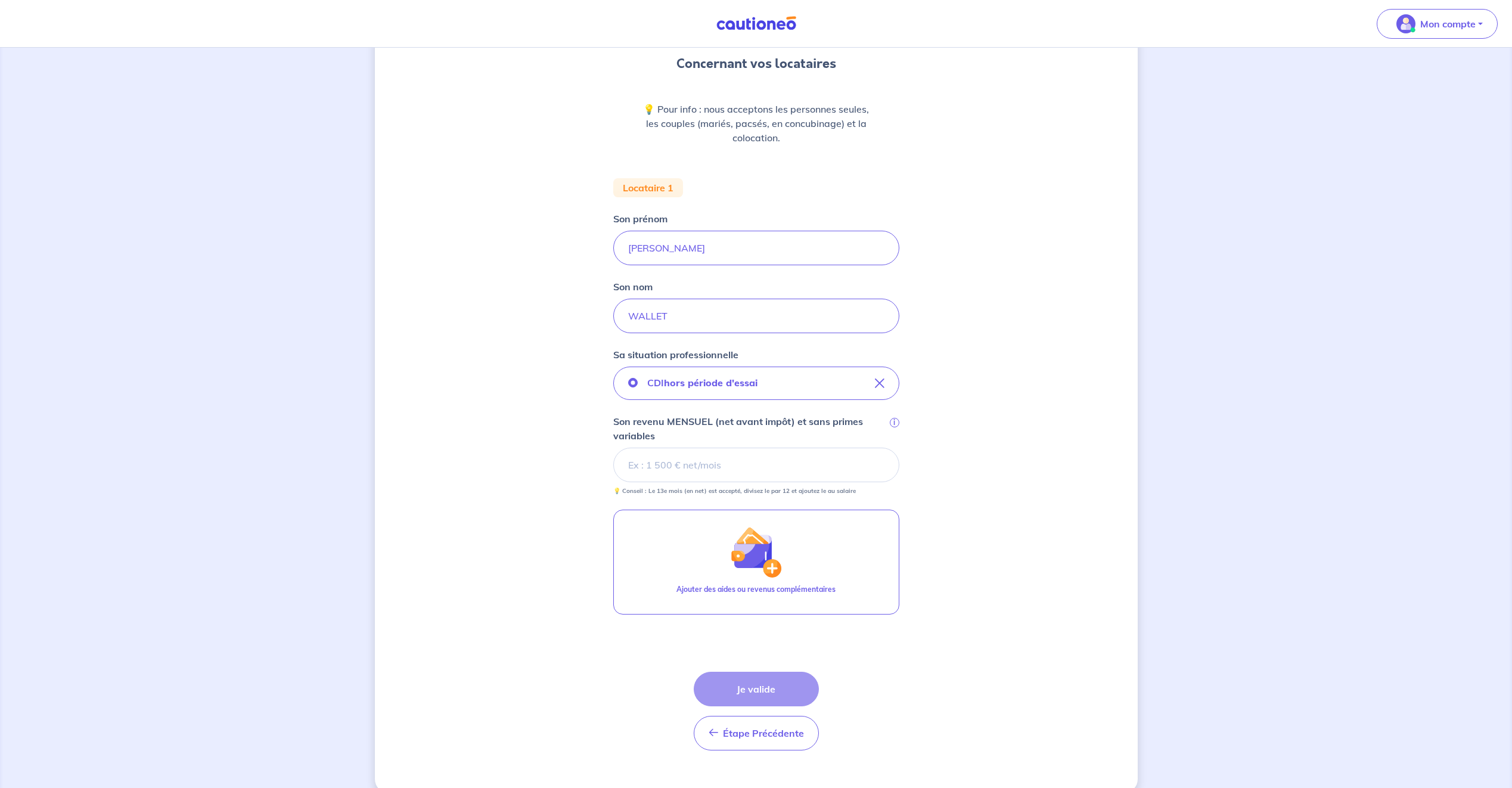
scroll to position [130, 0]
